Goal: Information Seeking & Learning: Find specific page/section

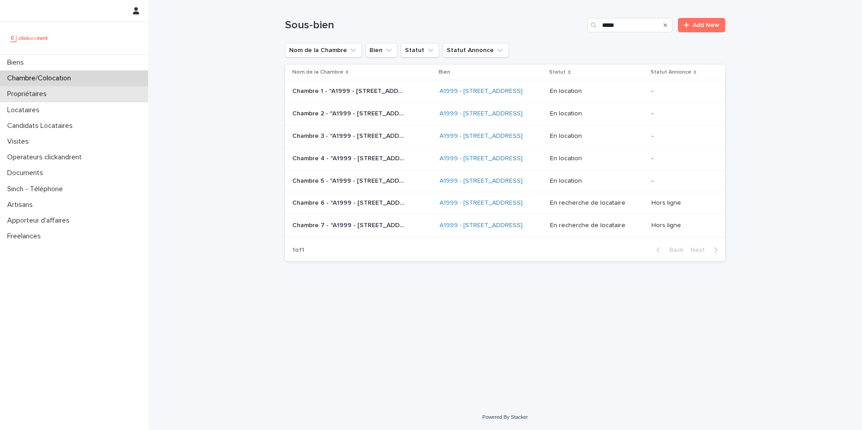
click at [54, 99] on div "Propriétaires" at bounding box center [74, 94] width 148 height 16
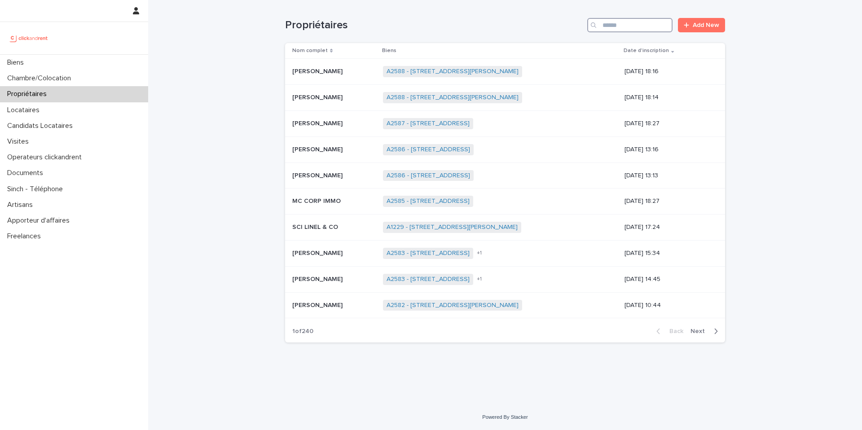
click at [630, 26] on input "Search" at bounding box center [629, 25] width 85 height 14
paste input "**********"
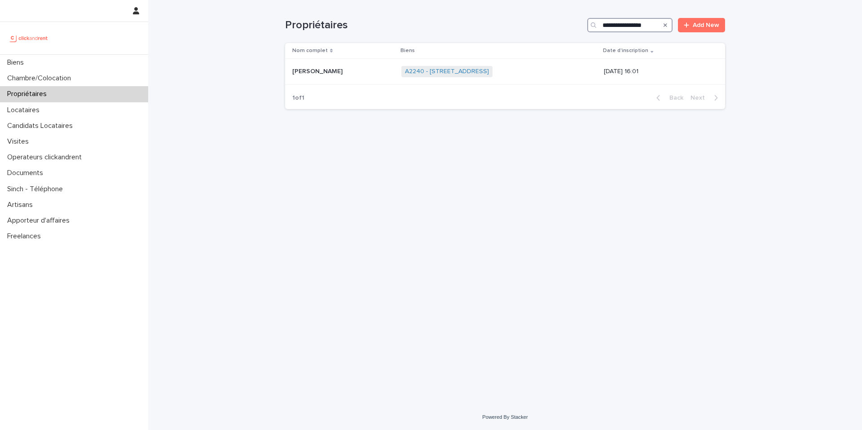
type input "**********"
click at [437, 72] on link "A2240 - [STREET_ADDRESS]" at bounding box center [447, 72] width 84 height 8
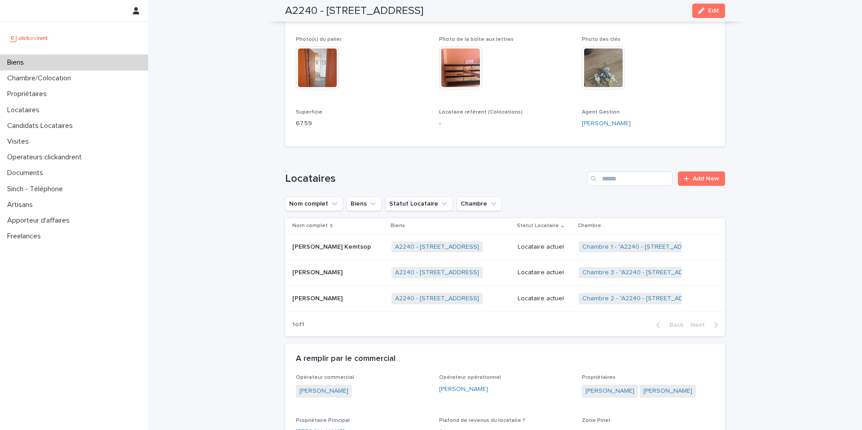
scroll to position [247, 0]
click at [533, 298] on p "Locataire actuel" at bounding box center [545, 298] width 54 height 8
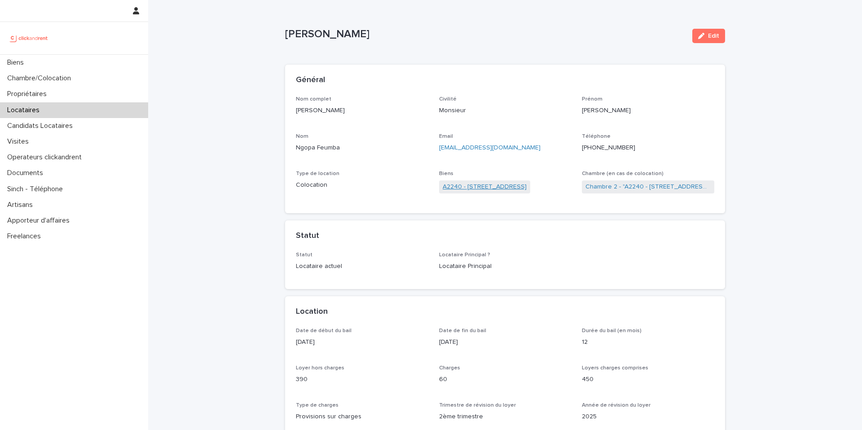
click at [507, 186] on link "A2240 - [STREET_ADDRESS]" at bounding box center [485, 186] width 84 height 9
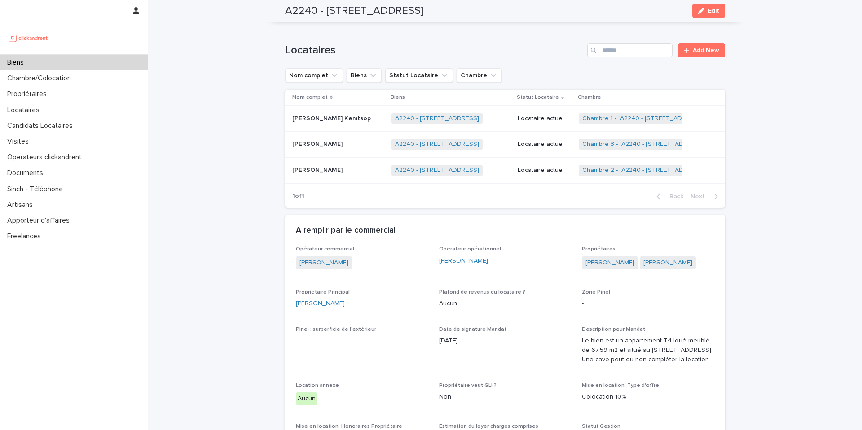
scroll to position [379, 0]
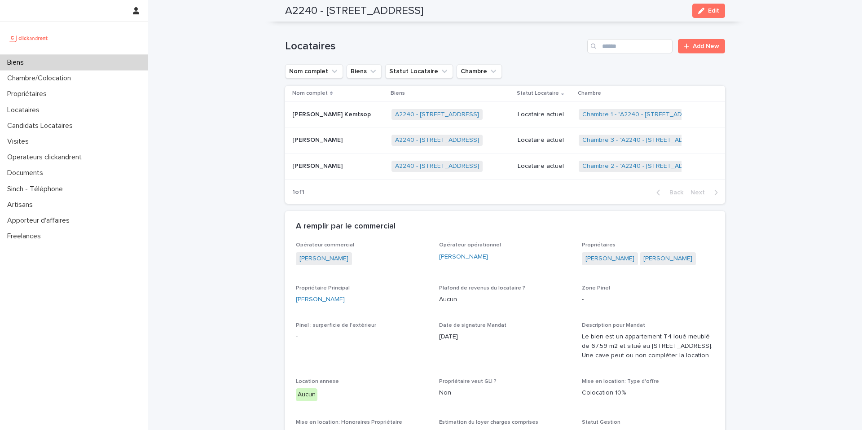
click at [627, 257] on link "[PERSON_NAME]" at bounding box center [609, 258] width 49 height 9
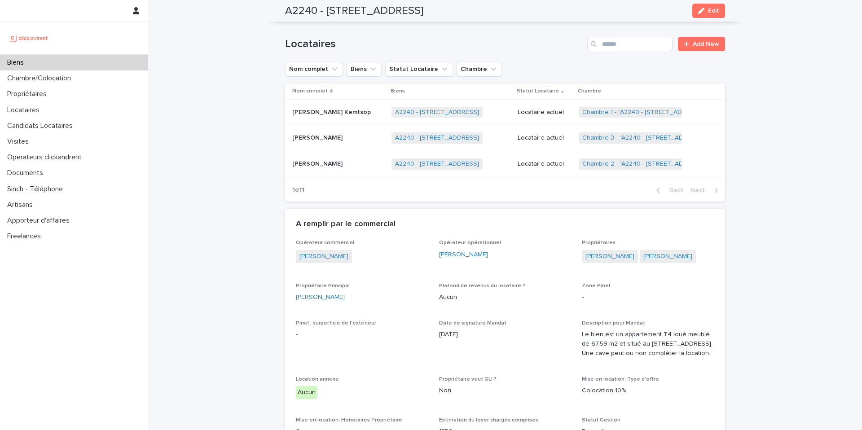
scroll to position [382, 0]
click at [673, 252] on link "[PERSON_NAME]" at bounding box center [667, 254] width 49 height 9
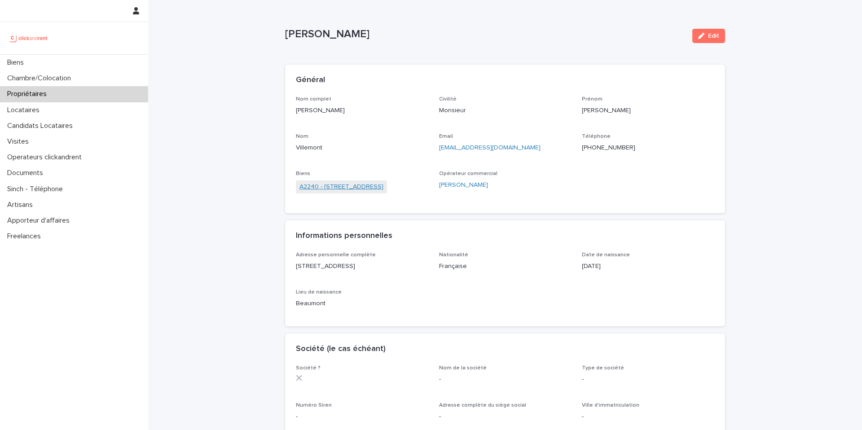
click at [361, 188] on link "A2240 - [STREET_ADDRESS]" at bounding box center [341, 186] width 84 height 9
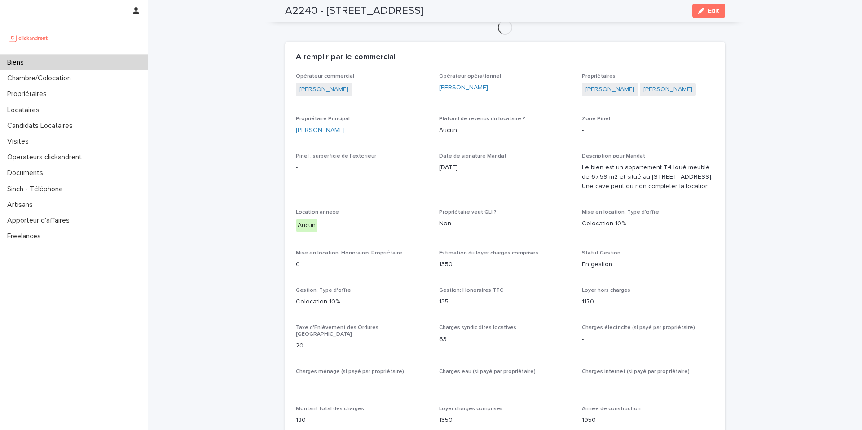
scroll to position [425, 0]
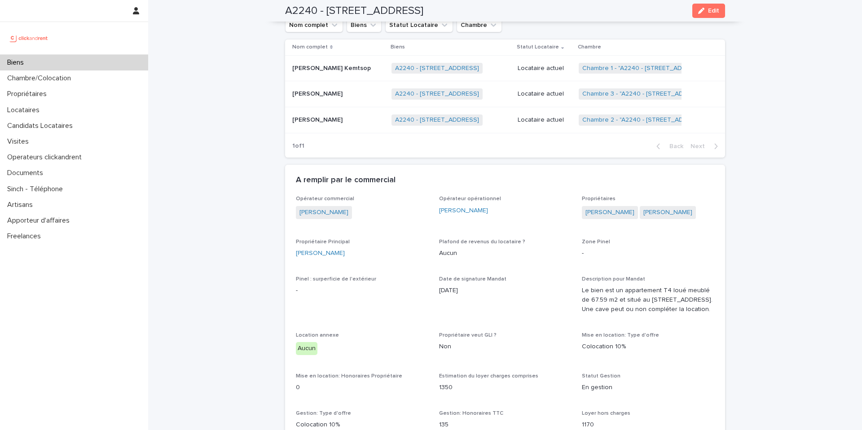
click at [360, 63] on p "[PERSON_NAME] Kemtsop" at bounding box center [332, 67] width 80 height 9
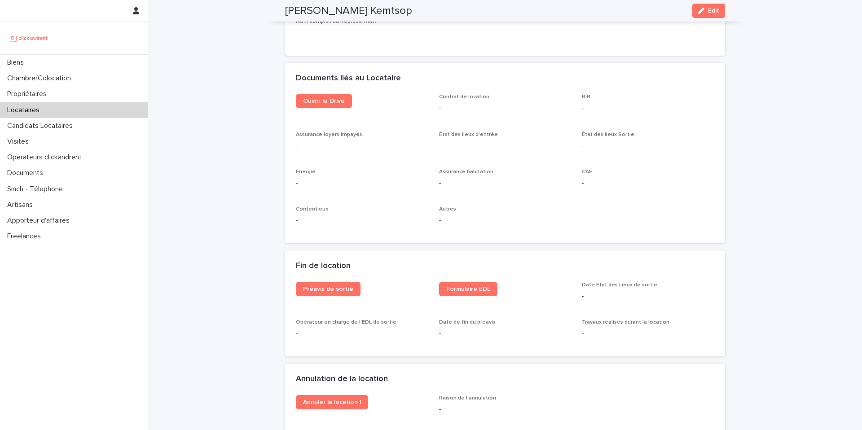
scroll to position [886, 0]
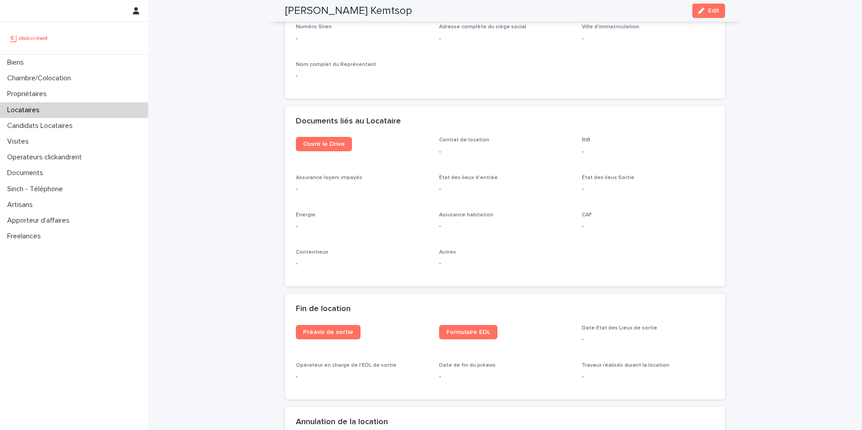
click at [334, 135] on div "Documents liés au Locataire" at bounding box center [505, 121] width 440 height 31
click at [332, 143] on span "Ouvrir le Drive" at bounding box center [324, 144] width 42 height 6
click at [340, 10] on h2 "[PERSON_NAME] Kemtsop" at bounding box center [348, 10] width 127 height 13
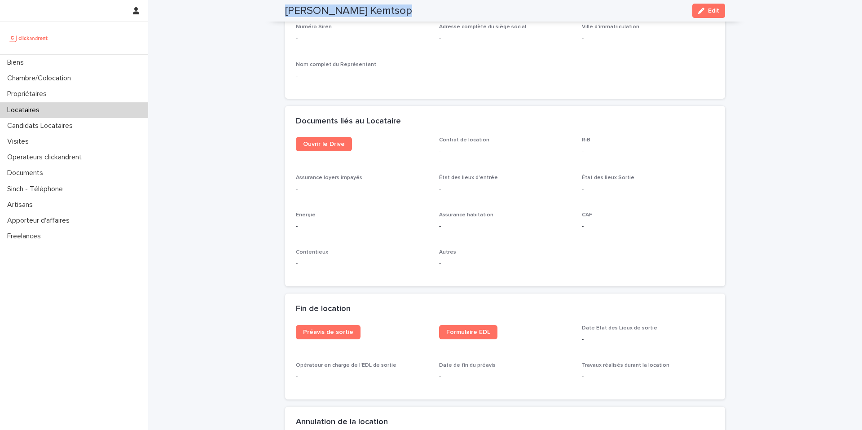
copy div "[PERSON_NAME] Kemtsop Edit"
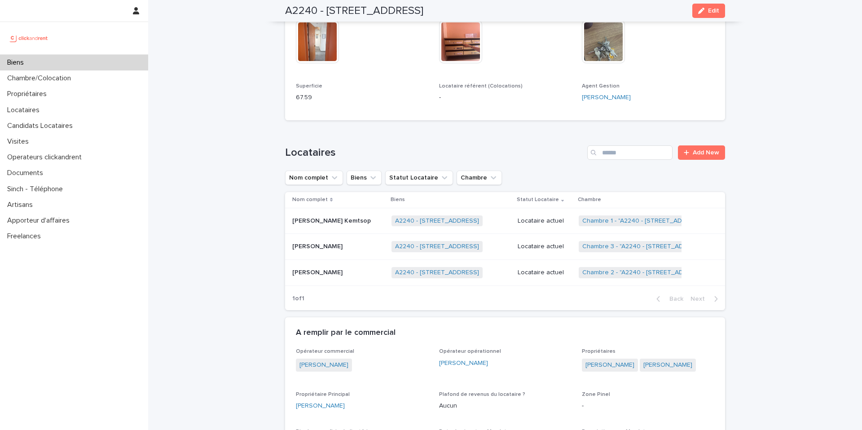
scroll to position [221, 0]
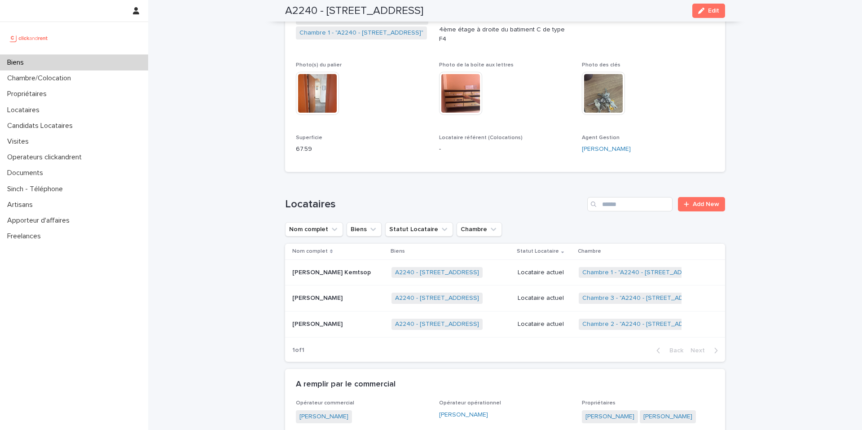
click at [337, 293] on p "[PERSON_NAME]" at bounding box center [318, 297] width 52 height 9
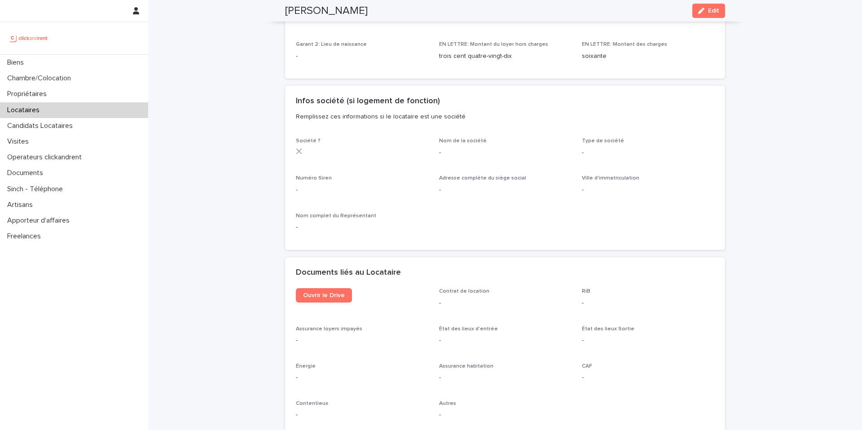
scroll to position [729, 0]
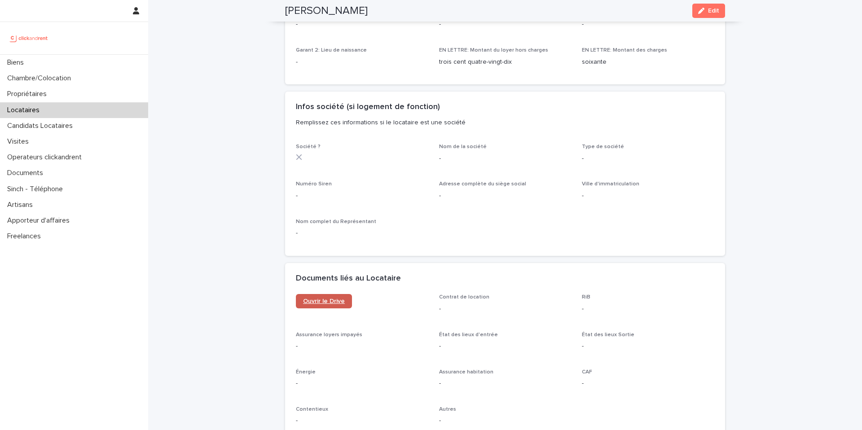
click at [318, 304] on link "Ouvrir le Drive" at bounding box center [324, 301] width 56 height 14
click at [347, 9] on h2 "[PERSON_NAME]" at bounding box center [326, 10] width 83 height 13
copy div "[PERSON_NAME] Edit"
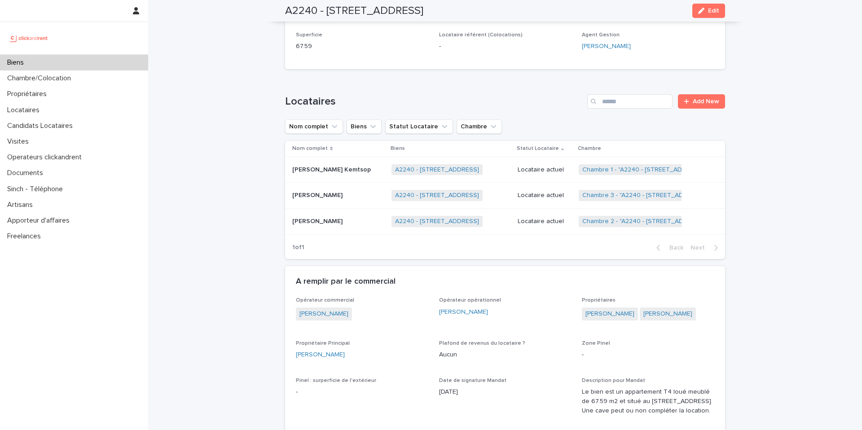
scroll to position [321, 0]
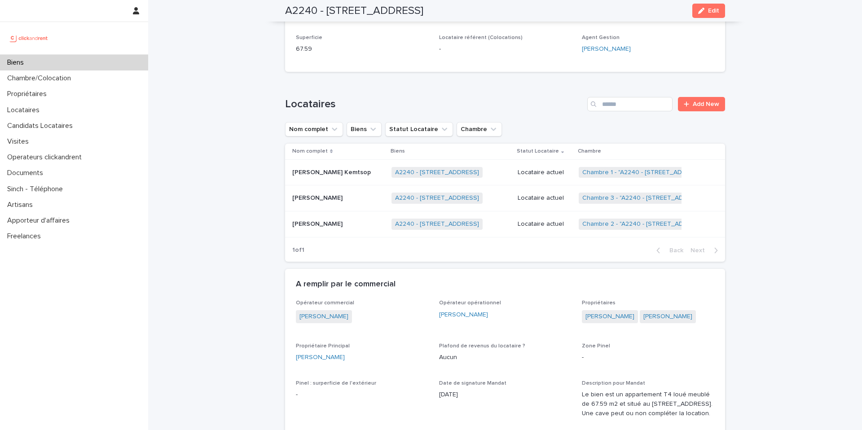
click at [344, 220] on p "[PERSON_NAME]" at bounding box center [318, 223] width 52 height 9
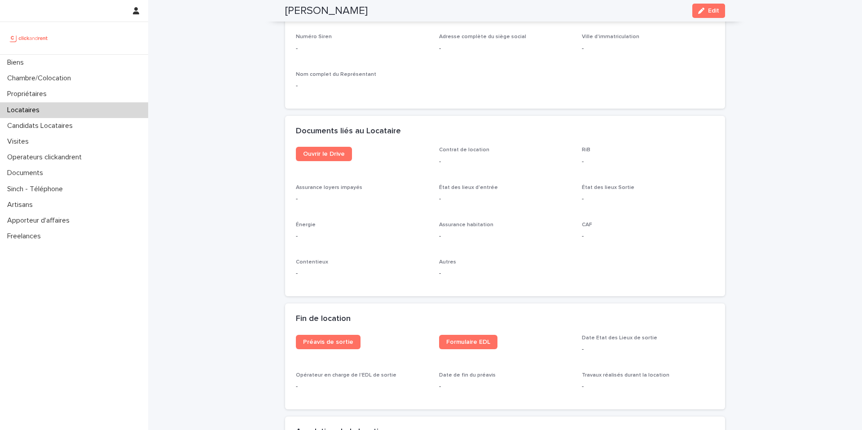
scroll to position [877, 0]
click at [342, 154] on span "Ouvrir le Drive" at bounding box center [324, 153] width 42 height 6
click at [368, 7] on h2 "[PERSON_NAME]" at bounding box center [326, 10] width 83 height 13
drag, startPoint x: 377, startPoint y: 7, endPoint x: 284, endPoint y: 9, distance: 93.8
click at [284, 9] on div "[PERSON_NAME] Feumba Edit" at bounding box center [504, 11] width 483 height 22
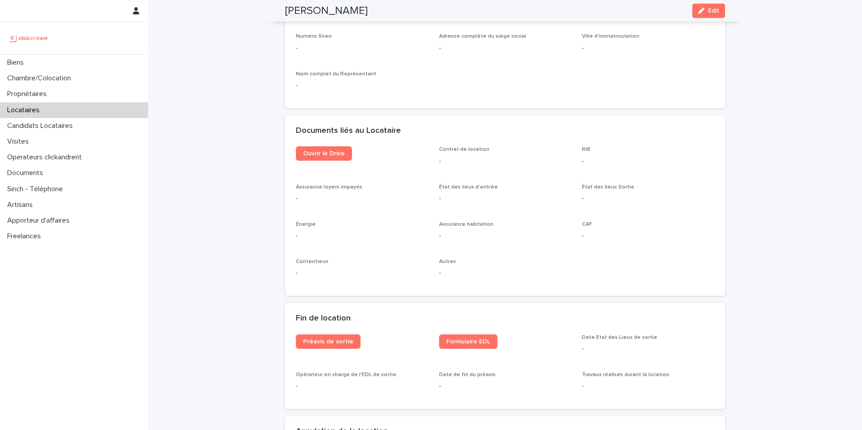
copy h2 "[PERSON_NAME]"
click at [78, 77] on p "Chambre/Colocation" at bounding box center [41, 78] width 75 height 9
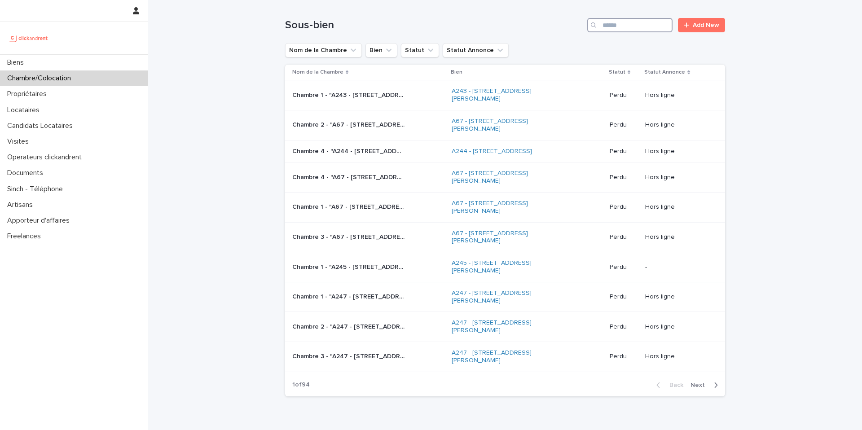
click at [617, 21] on input "Search" at bounding box center [629, 25] width 85 height 14
paste input "*****"
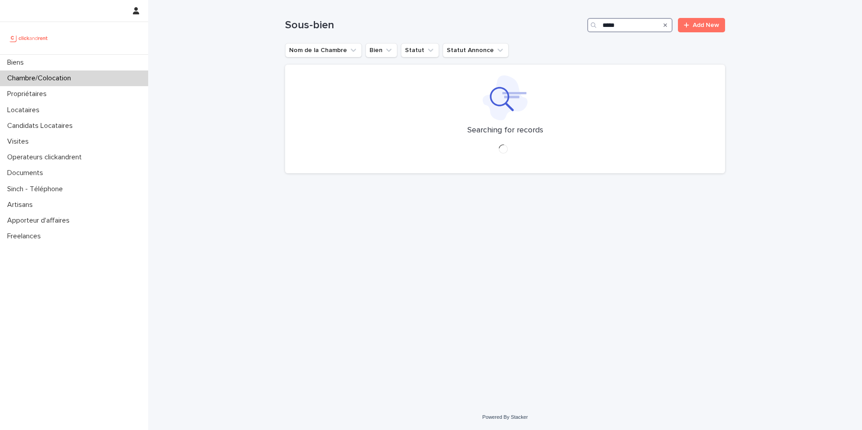
type input "*****"
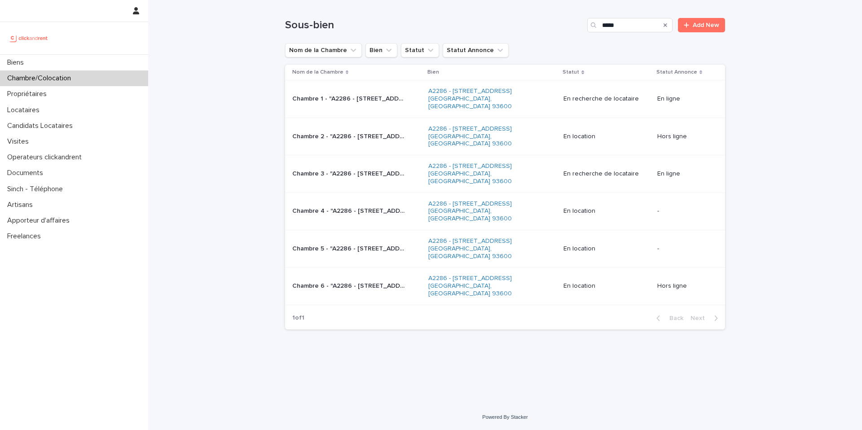
click at [388, 168] on p "Chambre 3 - "A2286 - [STREET_ADDRESS] [GEOGRAPHIC_DATA], [GEOGRAPHIC_DATA] 9360…" at bounding box center [349, 172] width 114 height 9
click at [375, 94] on p "Chambre 1 - "A2286 - [STREET_ADDRESS] [GEOGRAPHIC_DATA], [GEOGRAPHIC_DATA] 9360…" at bounding box center [349, 97] width 114 height 9
click at [355, 168] on p "Chambre 3 - "A2286 - [STREET_ADDRESS] [GEOGRAPHIC_DATA], [GEOGRAPHIC_DATA] 9360…" at bounding box center [349, 172] width 114 height 9
click at [385, 94] on p "Chambre 1 - "A2286 - [STREET_ADDRESS] [GEOGRAPHIC_DATA], [GEOGRAPHIC_DATA] 9360…" at bounding box center [349, 97] width 114 height 9
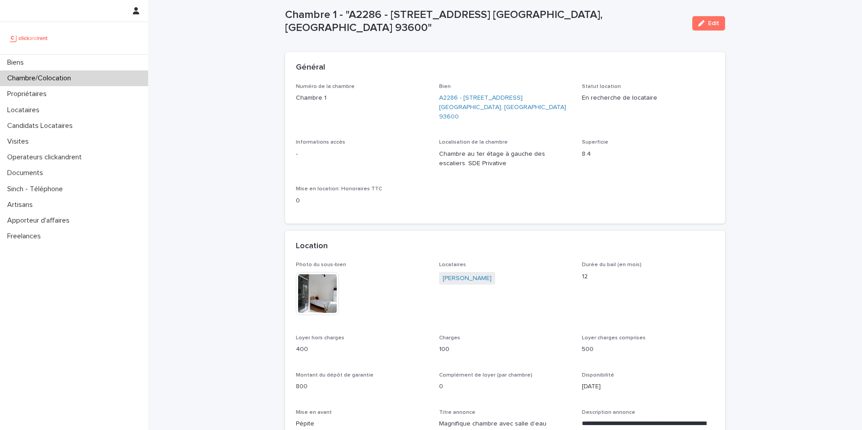
scroll to position [12, 0]
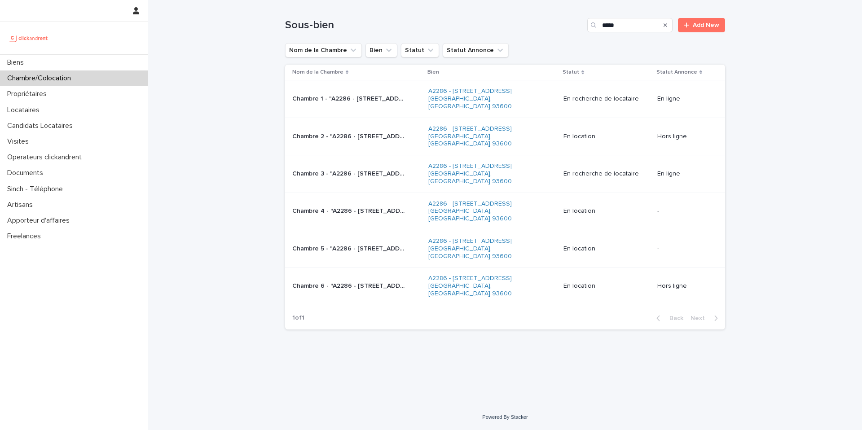
click at [382, 162] on td "Chambre 3 - "A2286 - [STREET_ADDRESS] [GEOGRAPHIC_DATA], [GEOGRAPHIC_DATA]-Bois…" at bounding box center [355, 173] width 140 height 37
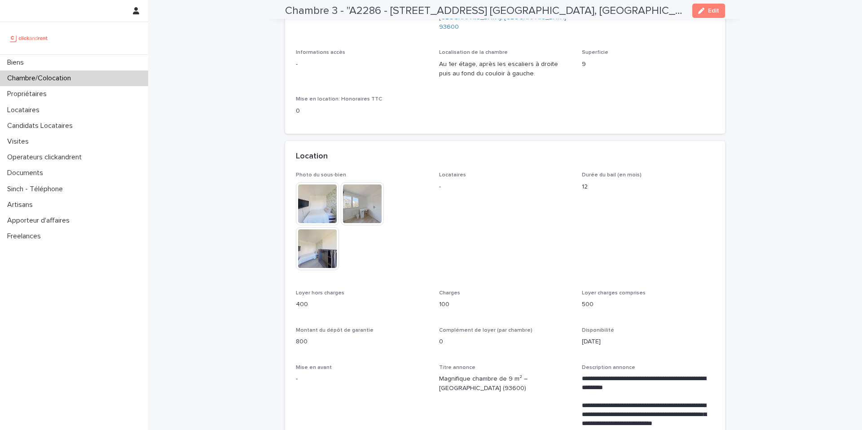
scroll to position [109, 0]
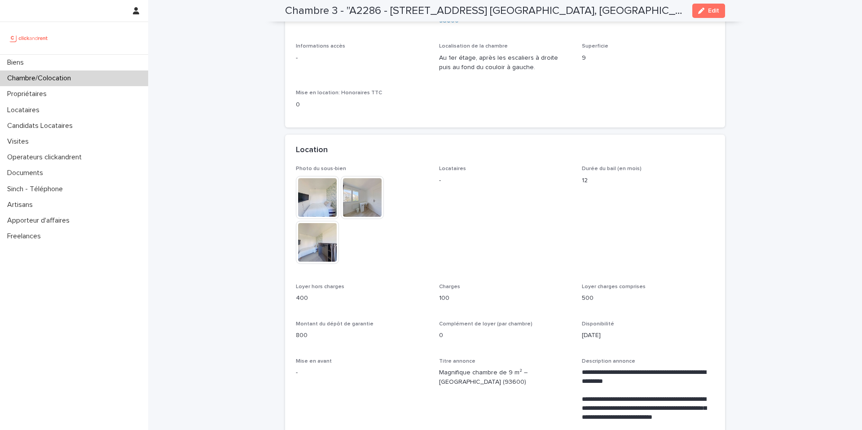
click at [319, 196] on img at bounding box center [317, 197] width 43 height 43
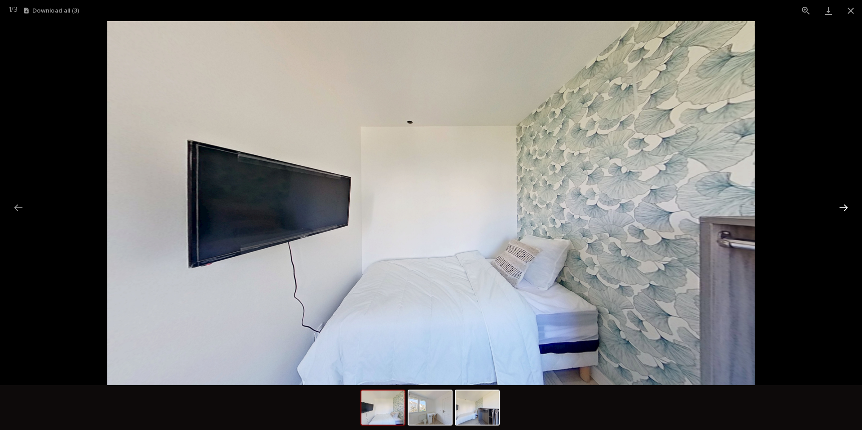
click at [844, 206] on button "Next slide" at bounding box center [843, 208] width 19 height 18
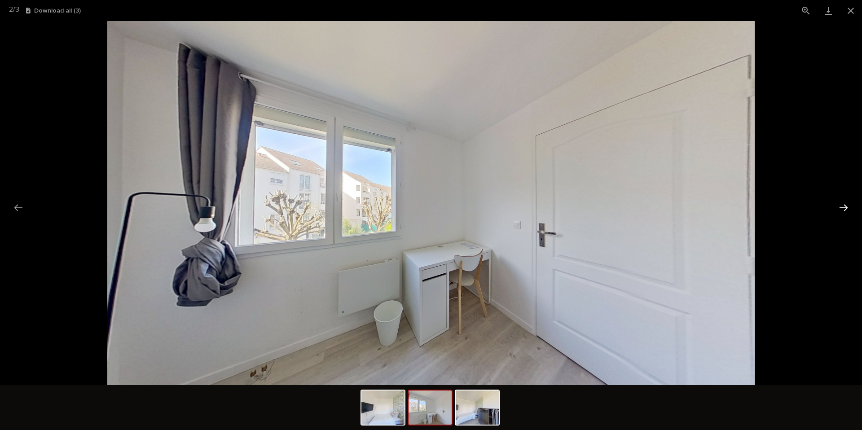
click at [844, 206] on button "Next slide" at bounding box center [843, 208] width 19 height 18
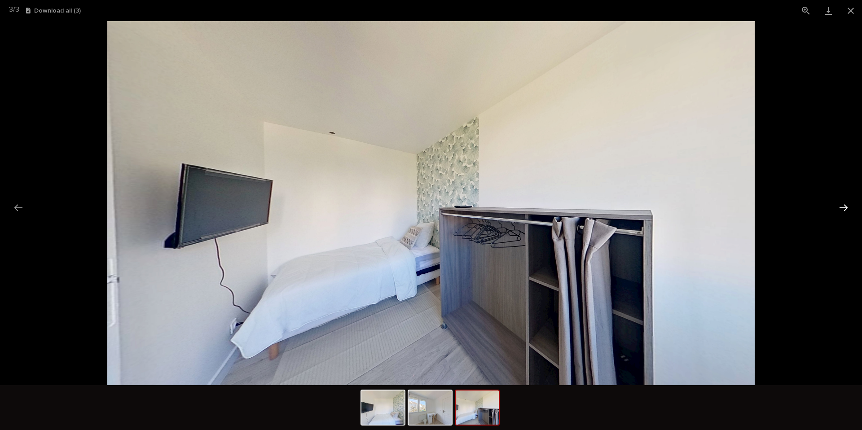
click at [844, 206] on button "Next slide" at bounding box center [843, 208] width 19 height 18
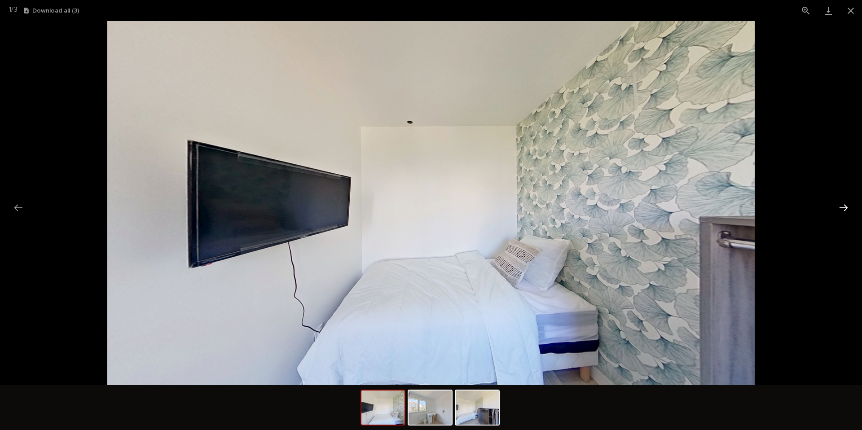
click at [844, 206] on button "Next slide" at bounding box center [843, 208] width 19 height 18
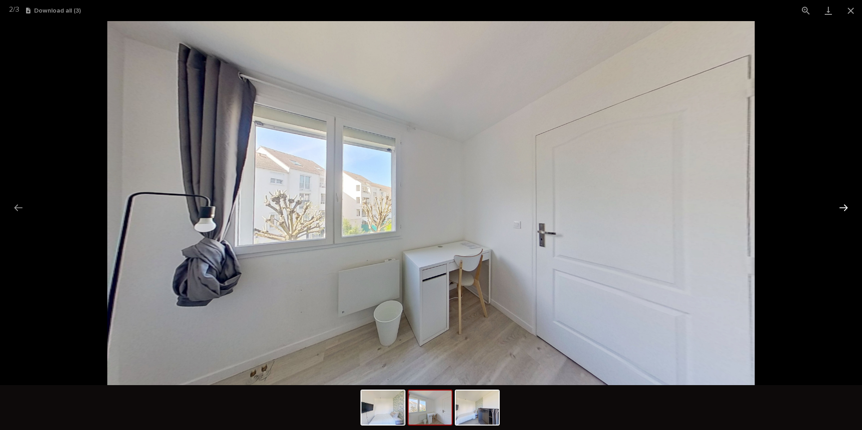
click at [844, 206] on button "Next slide" at bounding box center [843, 208] width 19 height 18
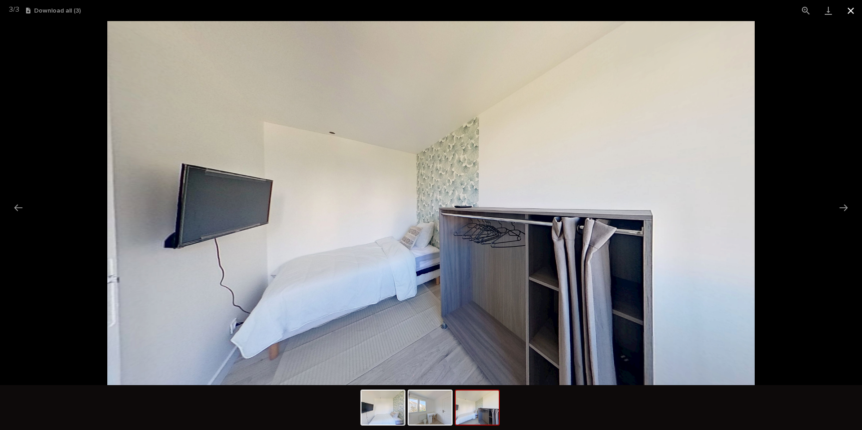
click at [851, 15] on button "Close gallery" at bounding box center [850, 10] width 22 height 21
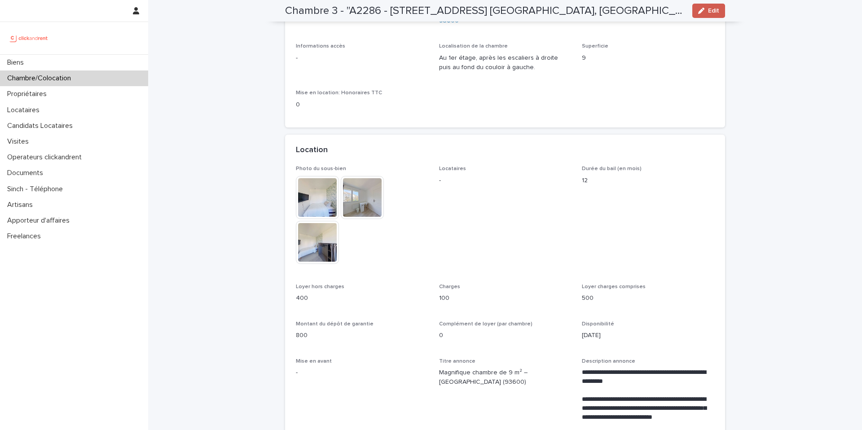
click at [702, 9] on icon "button" at bounding box center [701, 11] width 6 height 6
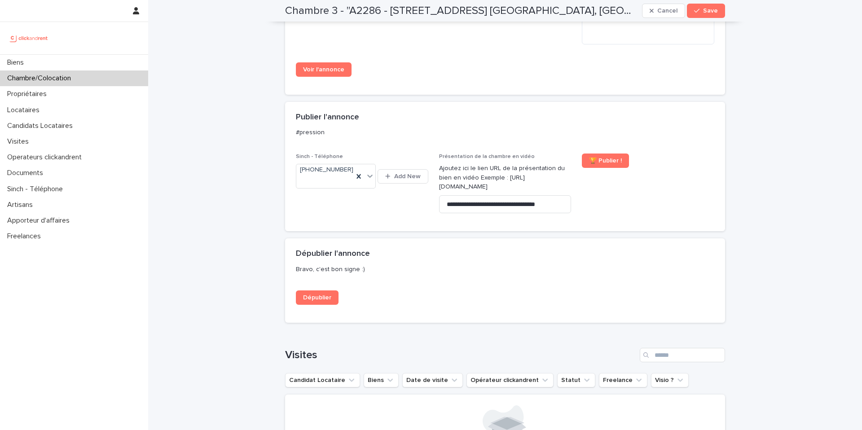
scroll to position [1142, 0]
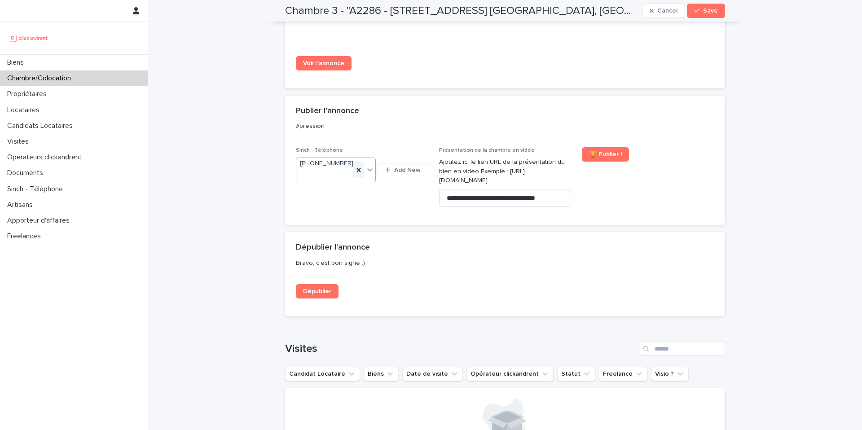
click at [360, 166] on icon at bounding box center [358, 170] width 9 height 9
click at [702, 11] on div "button" at bounding box center [698, 11] width 9 height 6
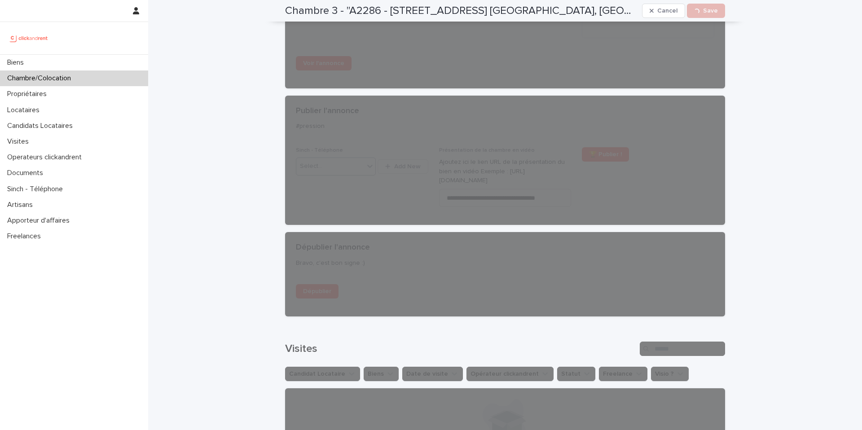
scroll to position [948, 0]
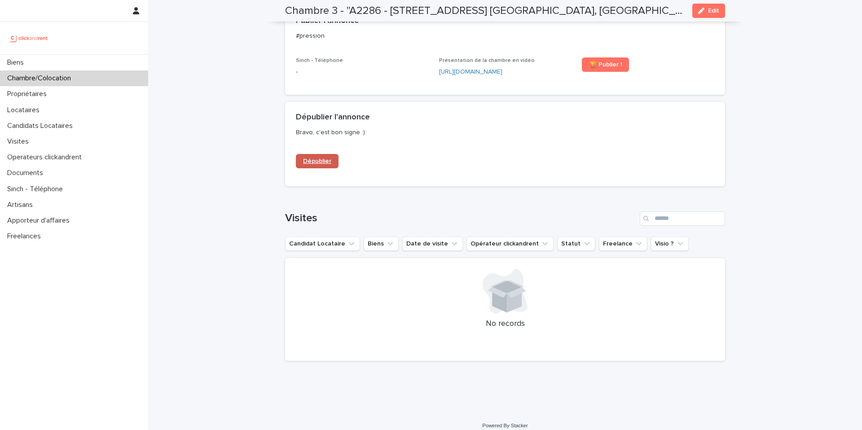
click at [325, 158] on span "Dépublier" at bounding box center [317, 161] width 28 height 6
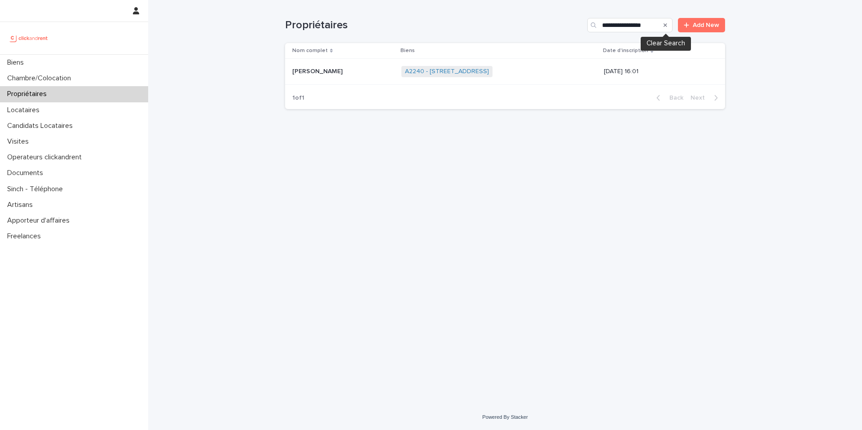
click at [667, 26] on icon "Search" at bounding box center [665, 24] width 4 height 5
click at [626, 29] on input "Search" at bounding box center [629, 25] width 85 height 14
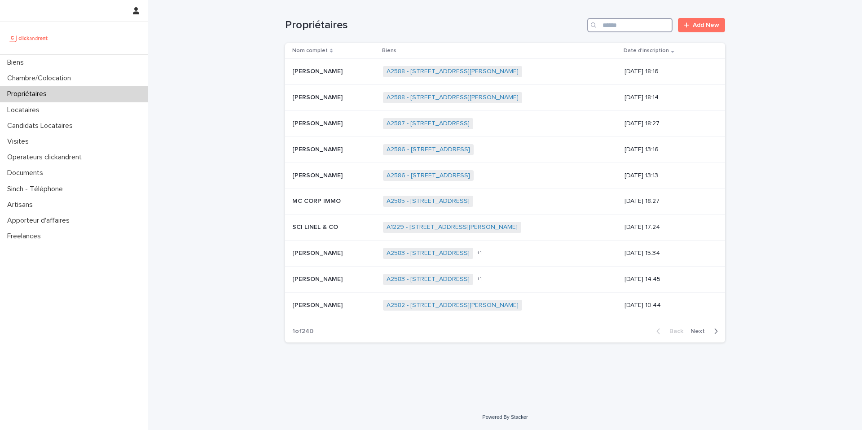
paste input "**********"
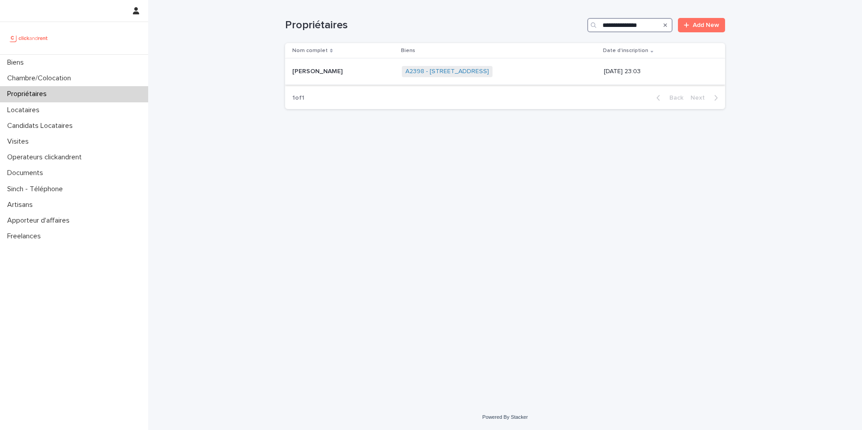
type input "**********"
click at [331, 70] on p "Jérémy Fuhrmann" at bounding box center [318, 70] width 52 height 9
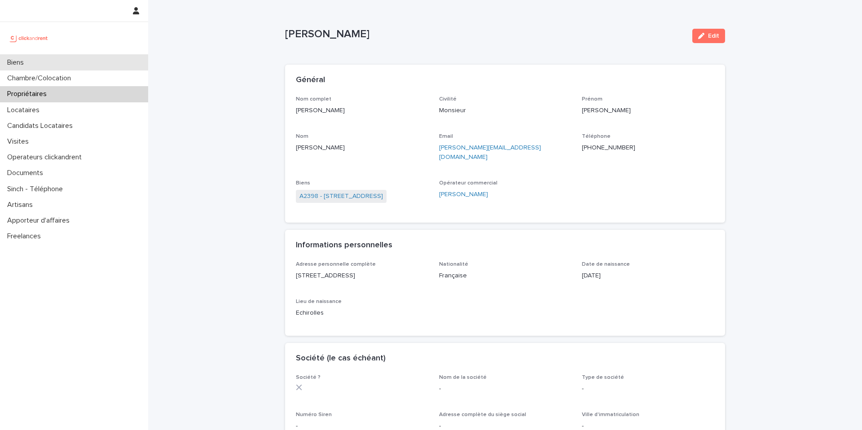
click at [71, 59] on div "Biens" at bounding box center [74, 63] width 148 height 16
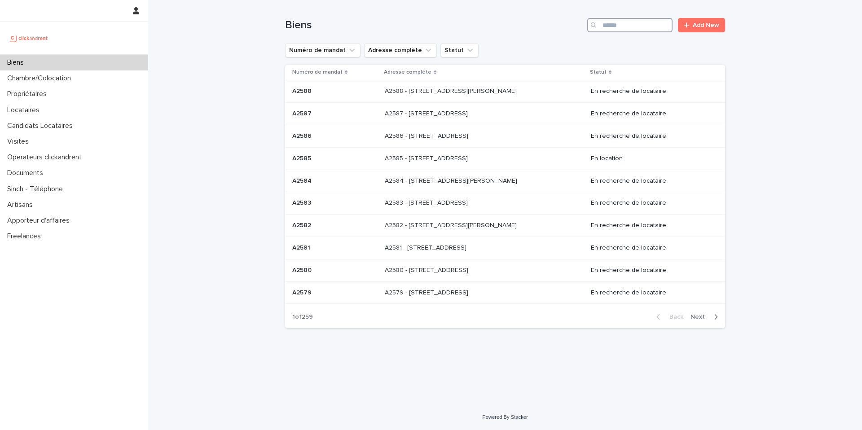
click at [655, 29] on input "Search" at bounding box center [629, 25] width 85 height 14
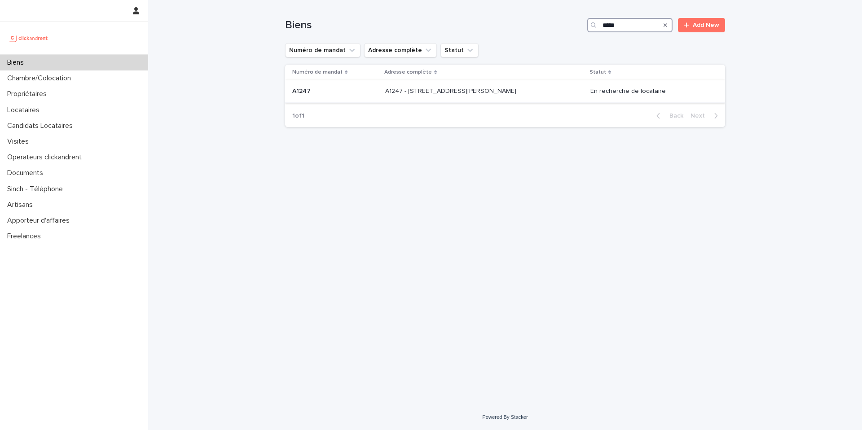
type input "*****"
click at [487, 93] on p "A1247 - 1 rue Charlotte Perriand, Clichy-la-Garenne 92110" at bounding box center [451, 90] width 133 height 9
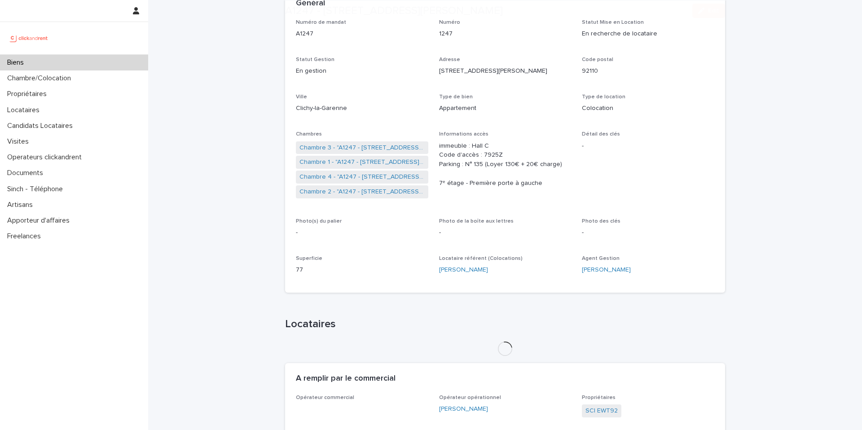
scroll to position [78, 0]
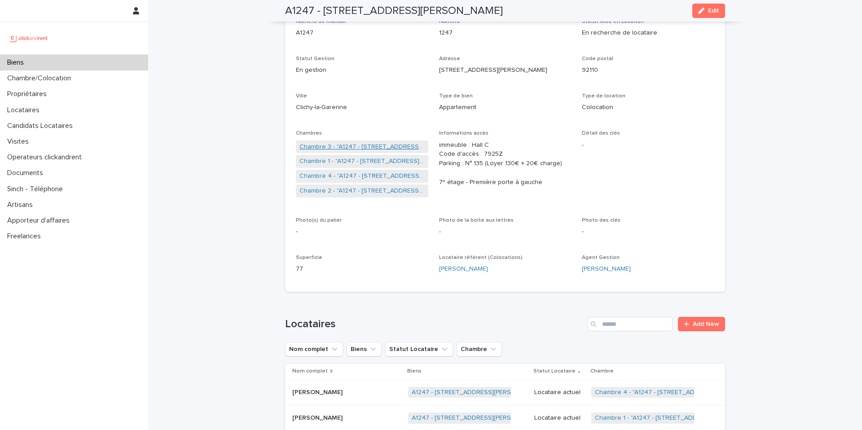
click at [354, 147] on link "Chambre 3 - "A1247 - 1 rue Charlotte Perriand, Clichy-la-Garenne 92110"" at bounding box center [361, 146] width 125 height 9
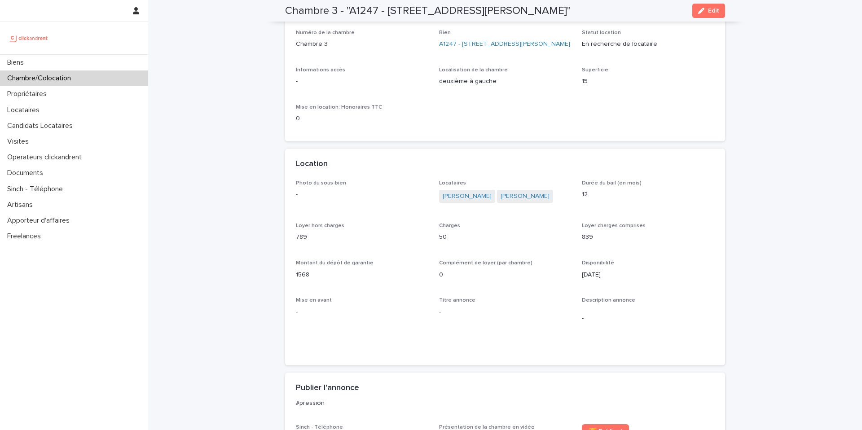
scroll to position [65, 0]
drag, startPoint x: 586, startPoint y: 285, endPoint x: 665, endPoint y: 290, distance: 78.7
click at [663, 281] on p "21/12/2023" at bounding box center [648, 276] width 132 height 9
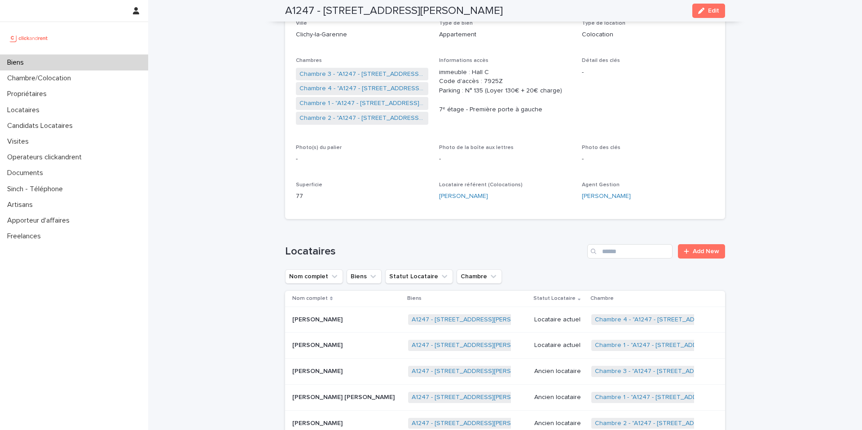
scroll to position [156, 0]
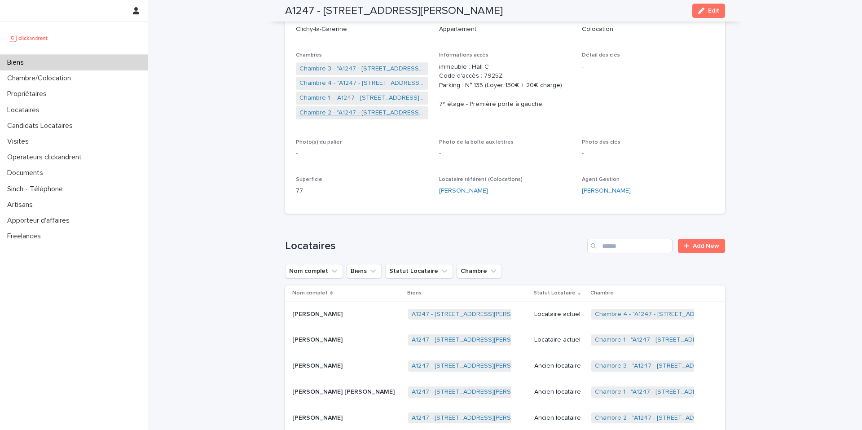
click at [399, 111] on link "Chambre 2 - "A1247 - 1 rue Charlotte Perriand, Clichy-la-Garenne 92110"" at bounding box center [361, 112] width 125 height 9
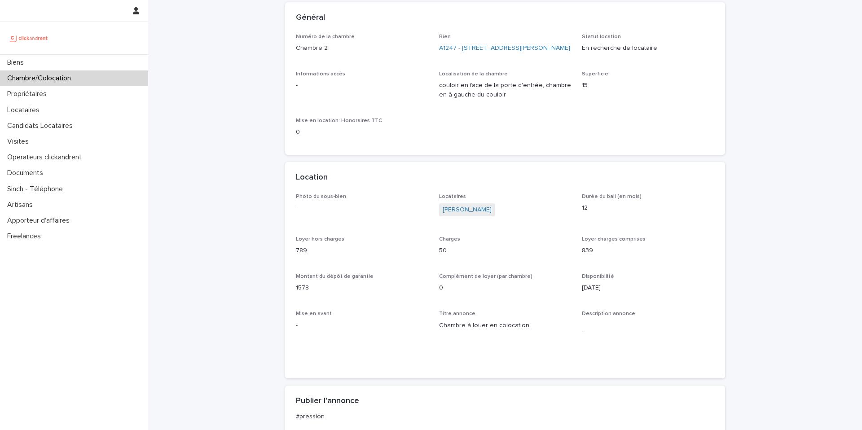
scroll to position [88, 0]
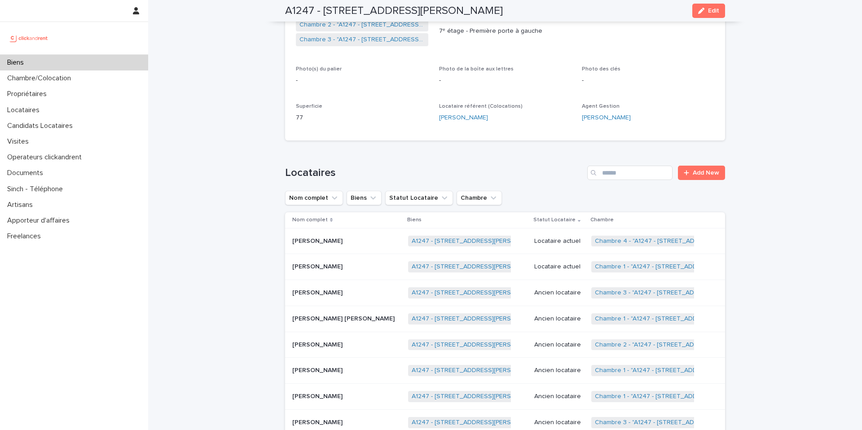
scroll to position [229, 0]
click at [65, 83] on p "Chambre/Colocation" at bounding box center [41, 78] width 75 height 9
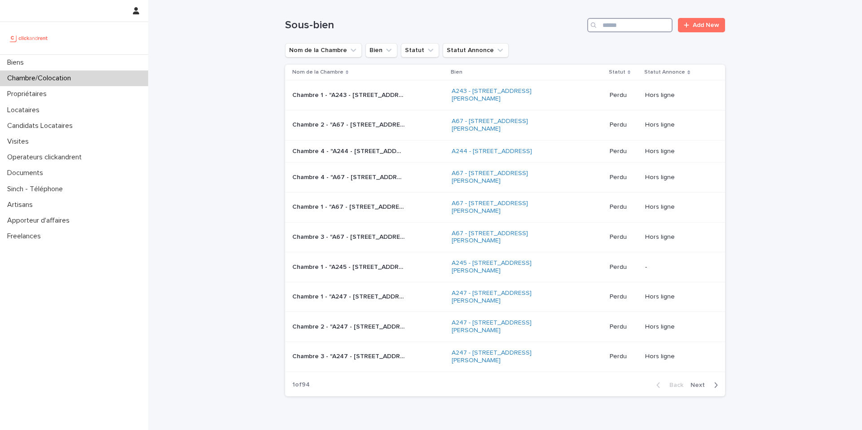
click at [619, 26] on input "Search" at bounding box center [629, 25] width 85 height 14
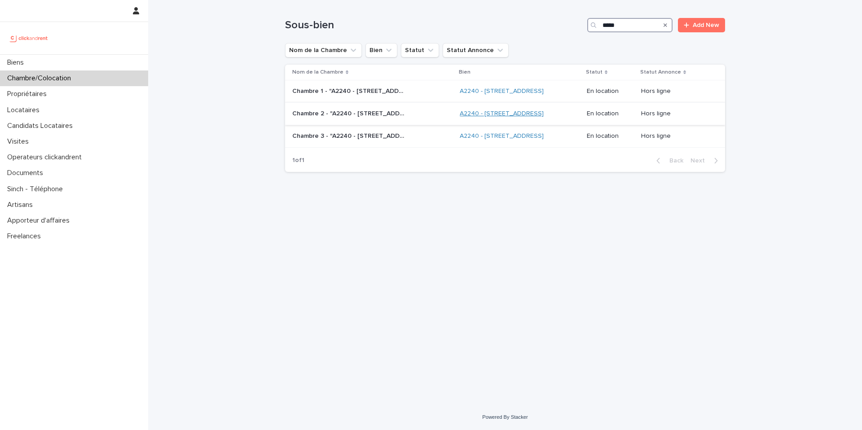
type input "*****"
click at [384, 95] on p "Chambre 1 - "A2240 - [STREET_ADDRESS]"" at bounding box center [349, 90] width 114 height 9
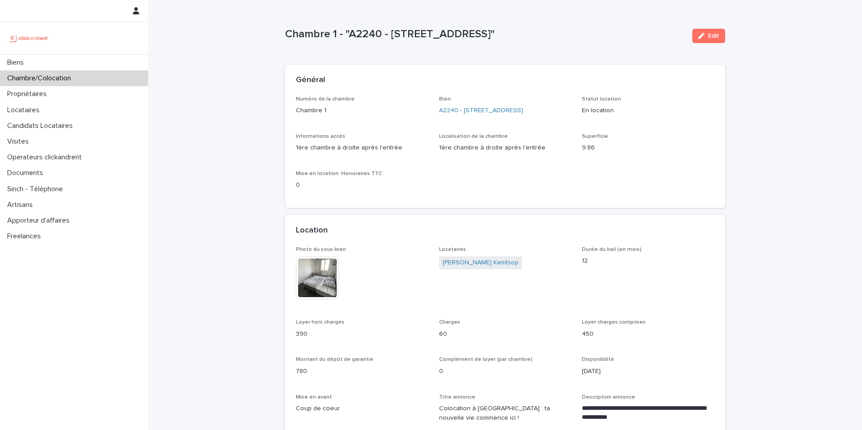
drag, startPoint x: 571, startPoint y: 35, endPoint x: 389, endPoint y: 32, distance: 182.2
click at [389, 32] on p "Chambre 1 - "A2240 - [STREET_ADDRESS]"" at bounding box center [485, 34] width 400 height 13
copy p "37 avenue Belle Vue, Marseille 13003"
click at [111, 97] on div "Propriétaires" at bounding box center [74, 94] width 148 height 16
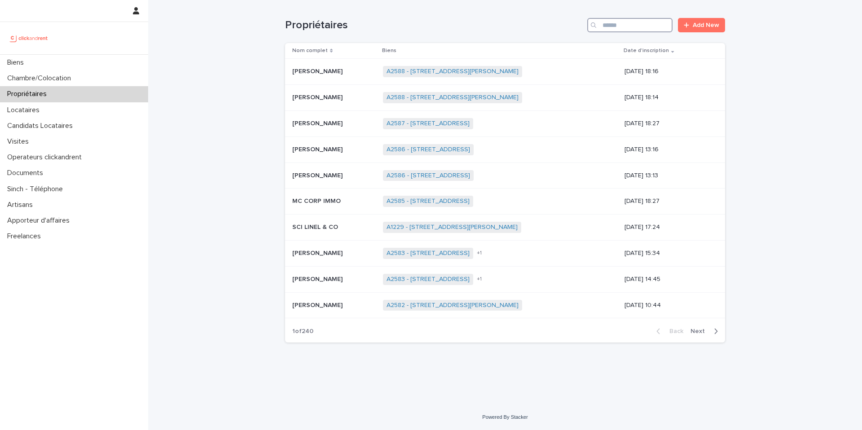
click at [610, 28] on input "Search" at bounding box center [629, 25] width 85 height 14
paste input "**********"
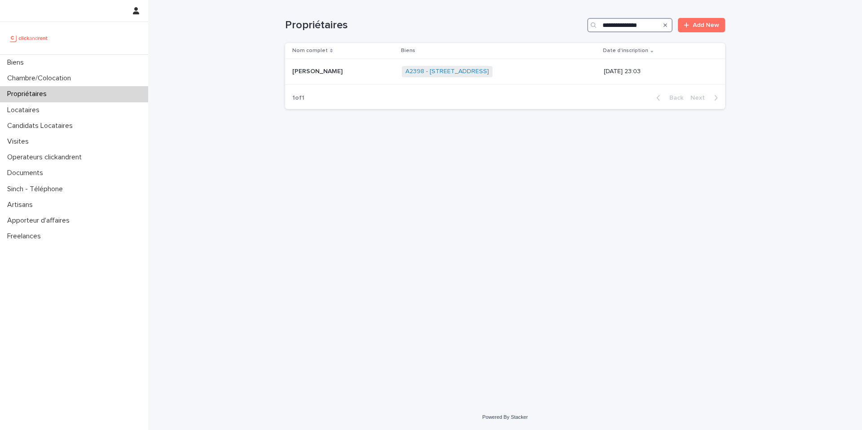
type input "**********"
click at [357, 74] on p at bounding box center [343, 72] width 102 height 8
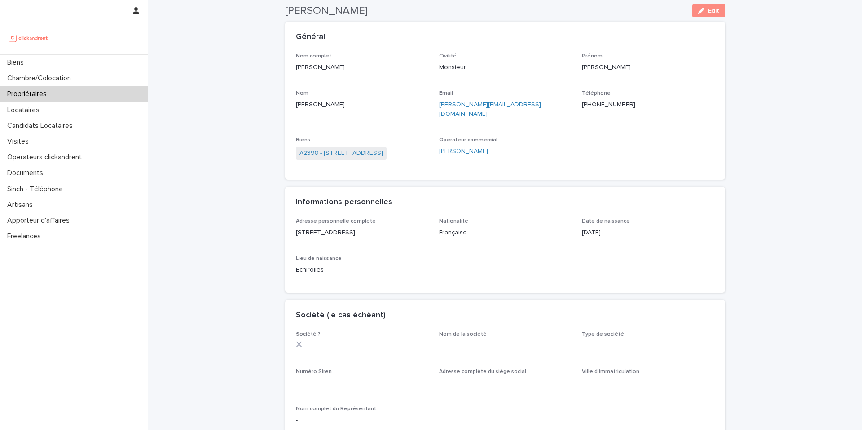
scroll to position [42, 0]
click at [370, 150] on link "A2398 - 226 Rue de Suzon Résidence Le Voltaire , Talence 33400" at bounding box center [340, 154] width 83 height 9
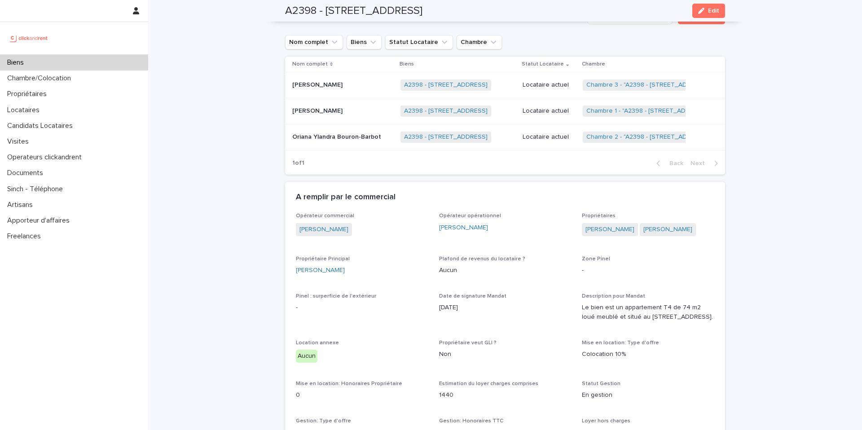
scroll to position [497, 0]
